Goal: Obtain resource: Download file/media

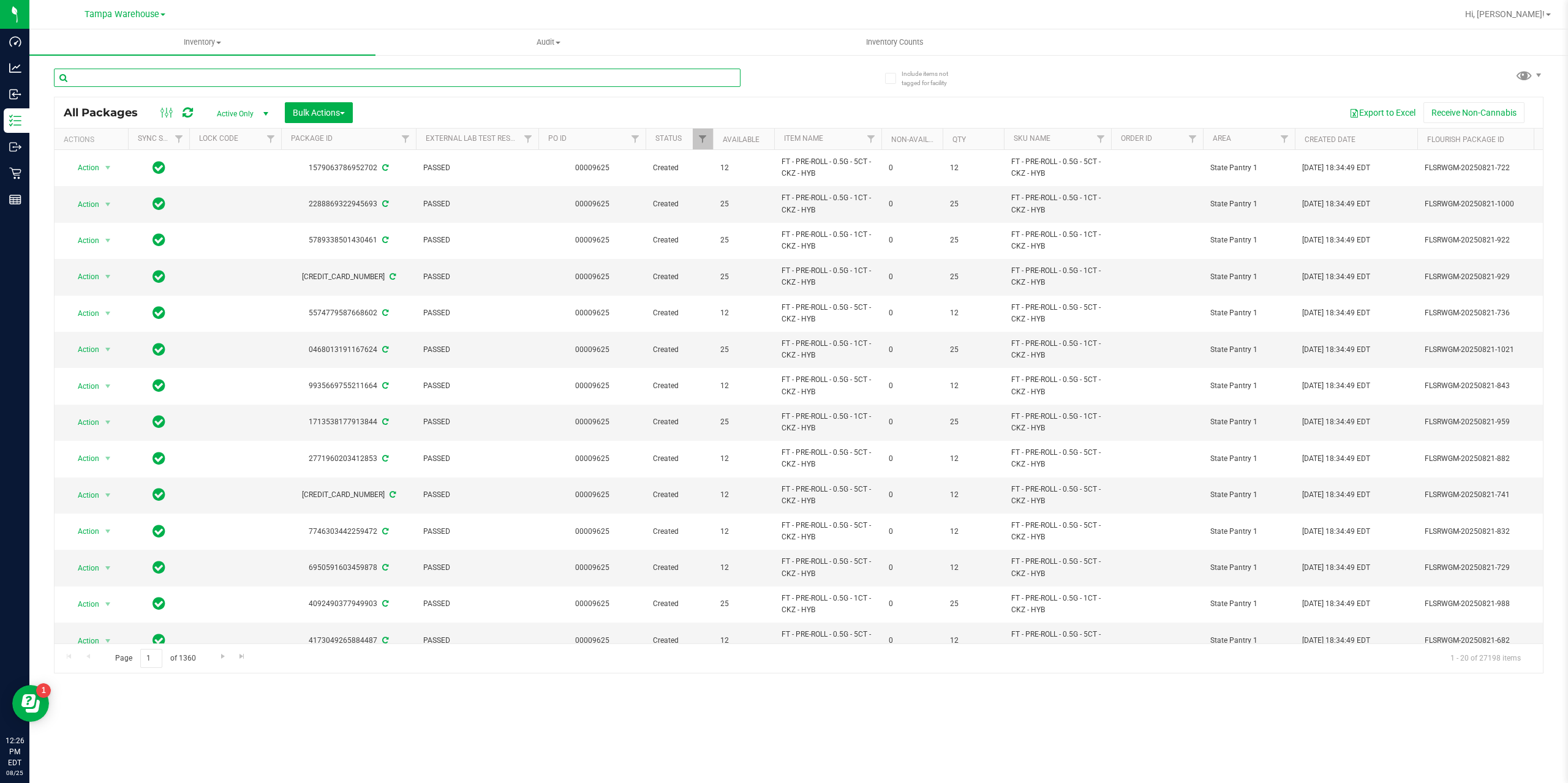
click at [131, 80] on input "text" at bounding box center [398, 78] width 687 height 18
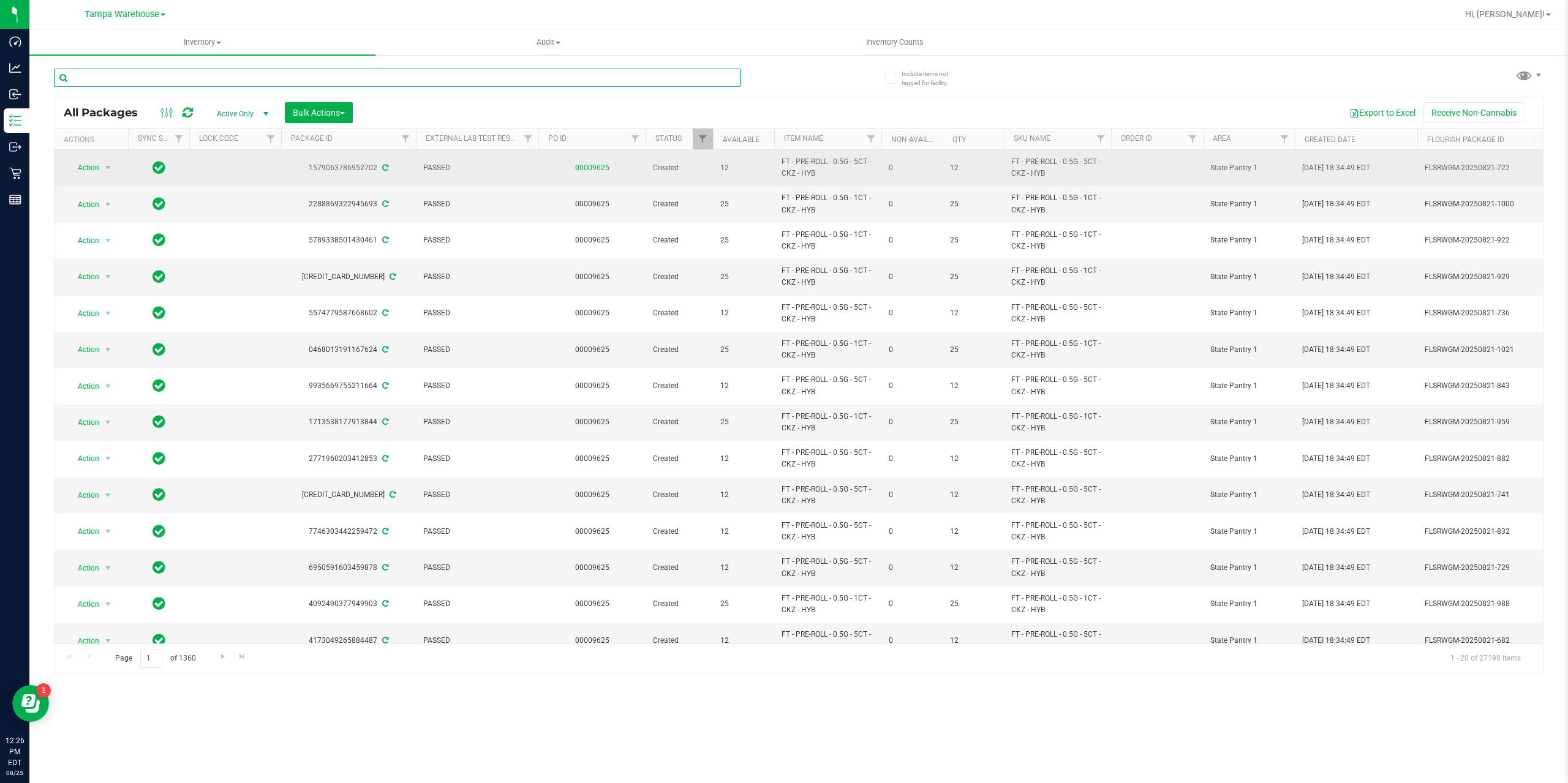
paste input "HC-MAY25IND01-0805"
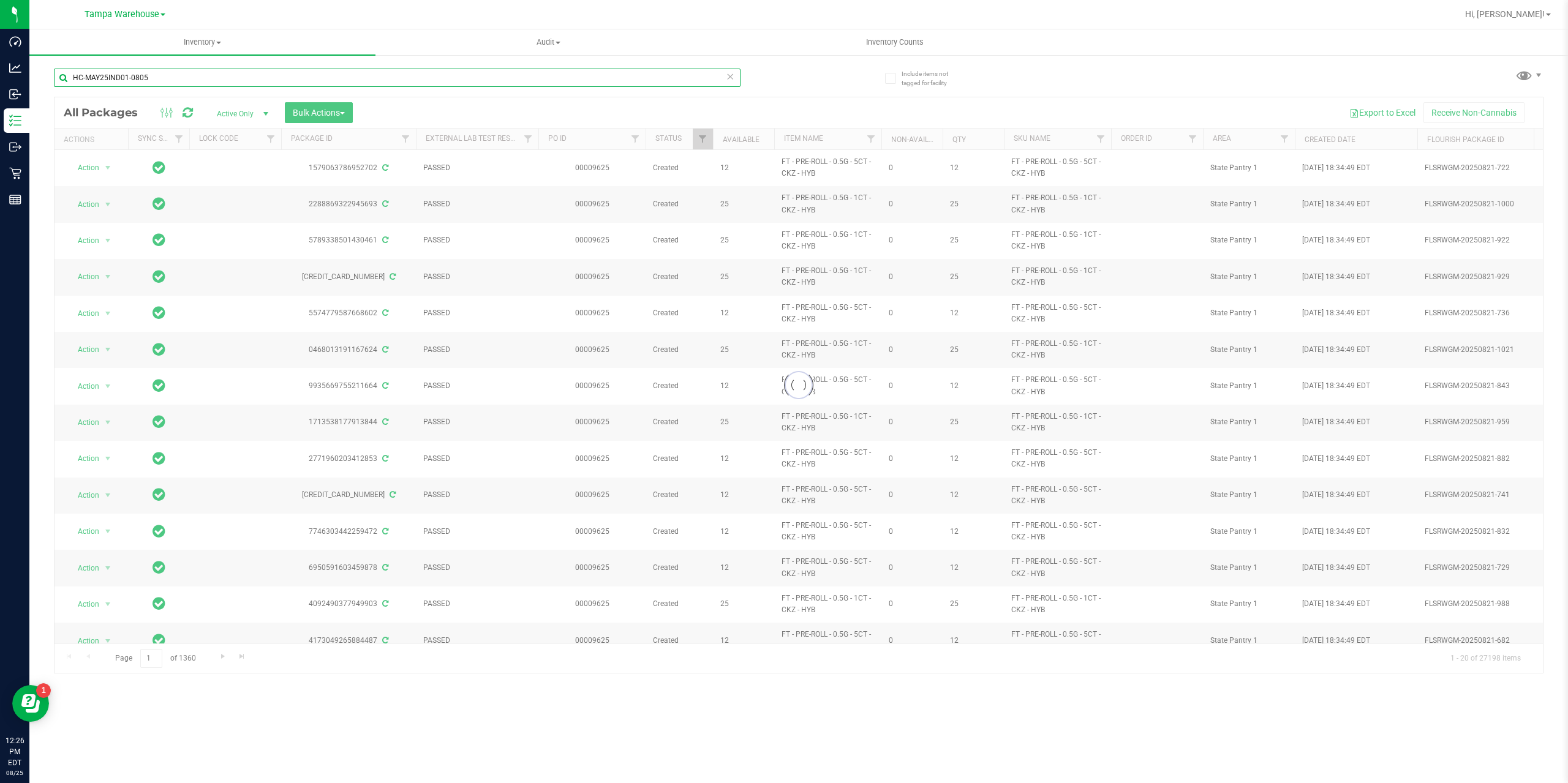
type input "HC-MAY25IND01-0805"
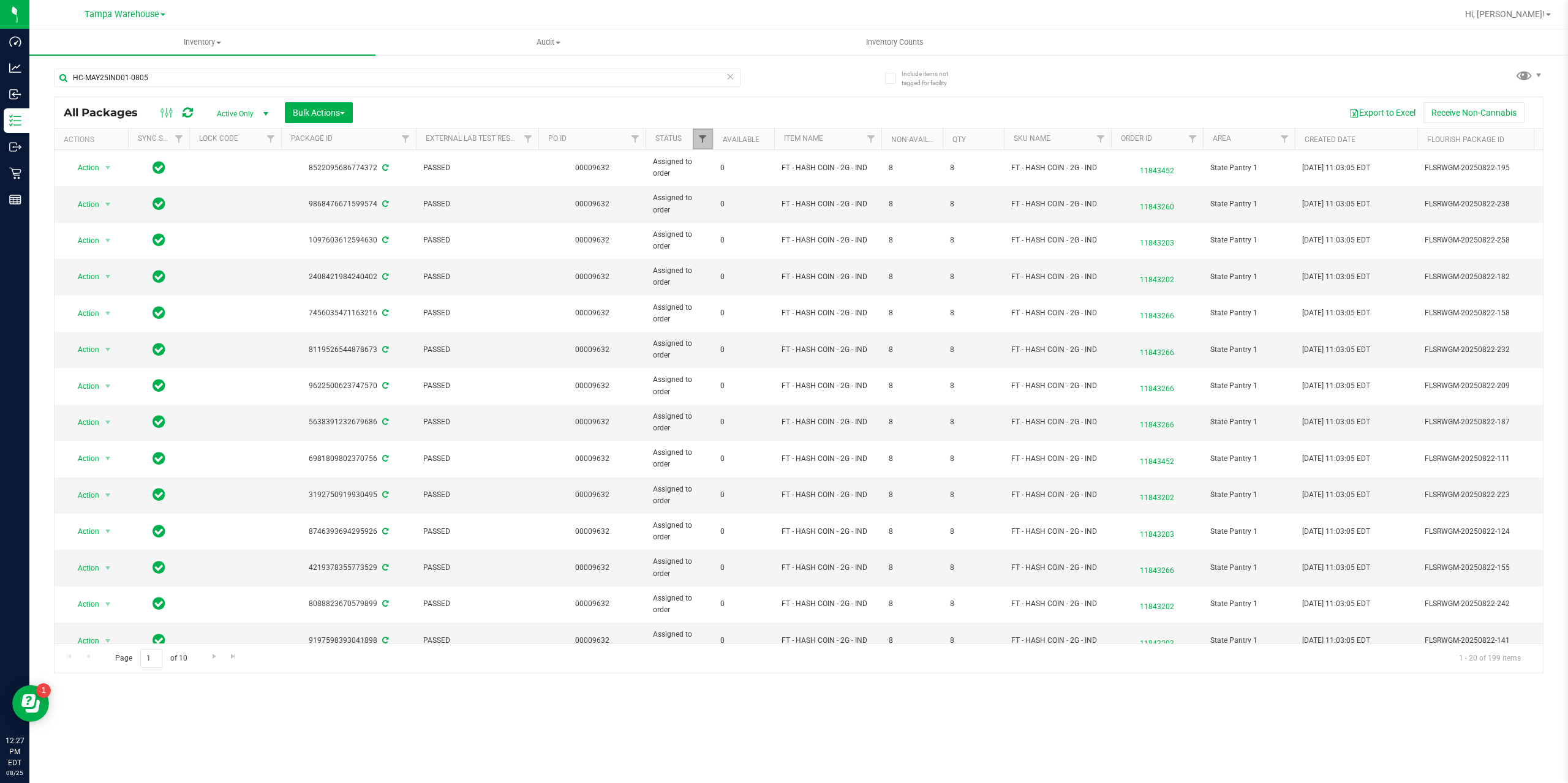
click at [699, 139] on span "Filter" at bounding box center [703, 139] width 10 height 10
drag, startPoint x: 1171, startPoint y: 86, endPoint x: 1191, endPoint y: 75, distance: 22.8
click at [1171, 85] on div "HC-MAY25IND01-0805 All Packages Active Only Active Only Lab Samples Locked All …" at bounding box center [799, 365] width 1489 height 616
click at [1391, 110] on button "Export to Excel" at bounding box center [1382, 113] width 82 height 21
